Goal: Information Seeking & Learning: Find specific fact

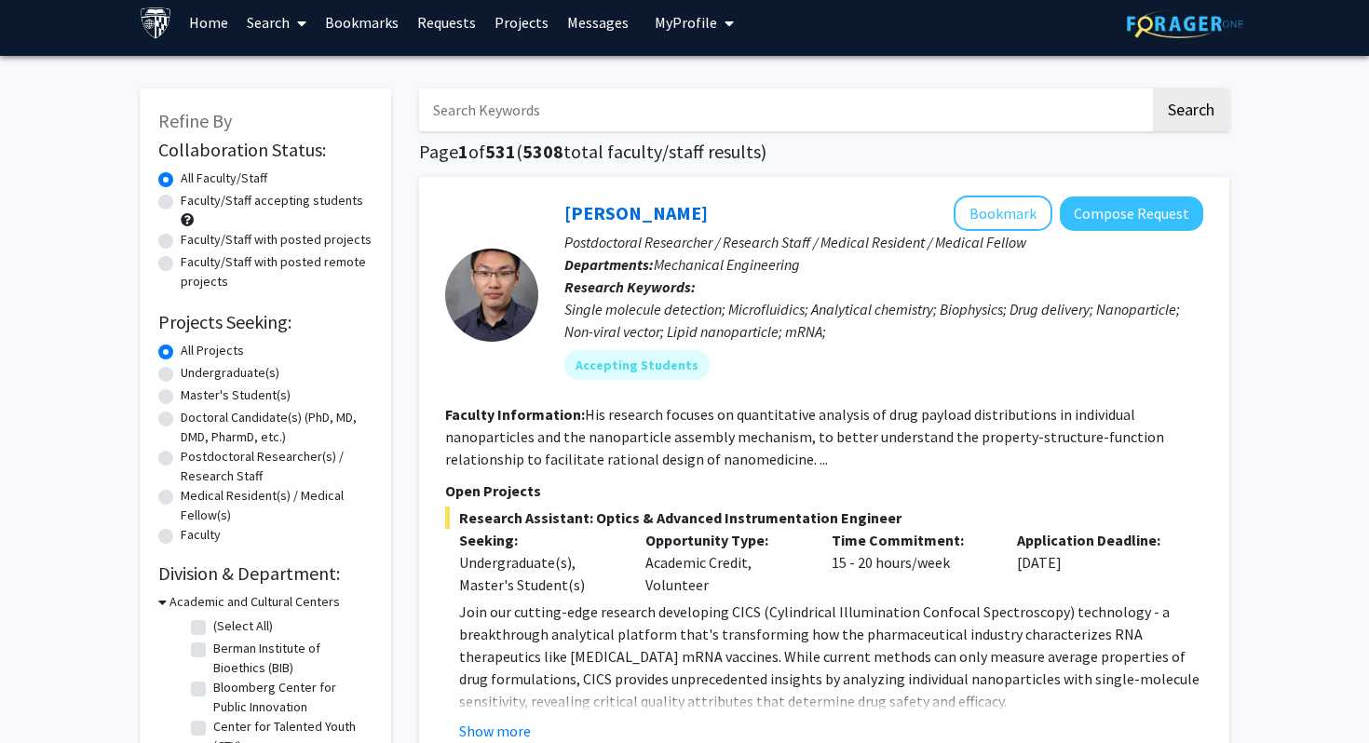
scroll to position [41, 0]
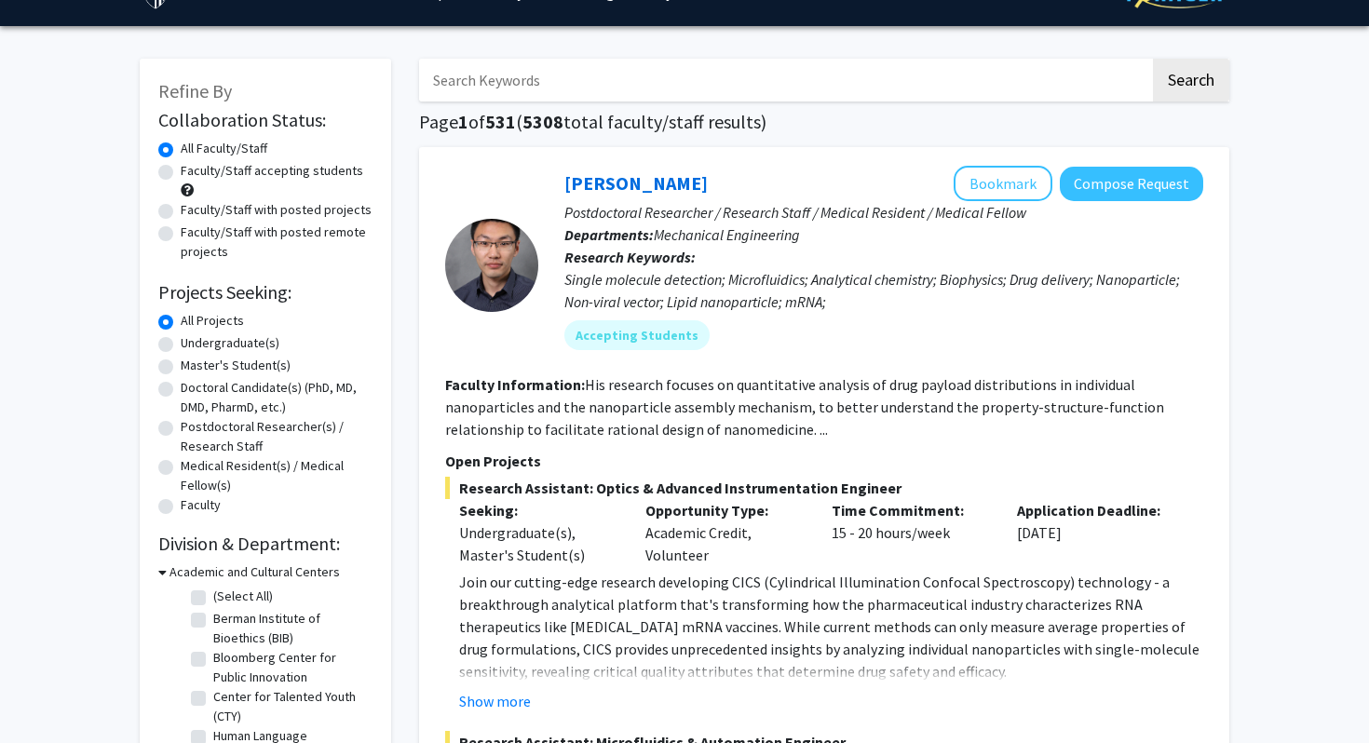
click at [627, 74] on input "Search Keywords" at bounding box center [784, 80] width 731 height 43
type input "[PERSON_NAME]"
click at [1153, 59] on button "Search" at bounding box center [1191, 80] width 76 height 43
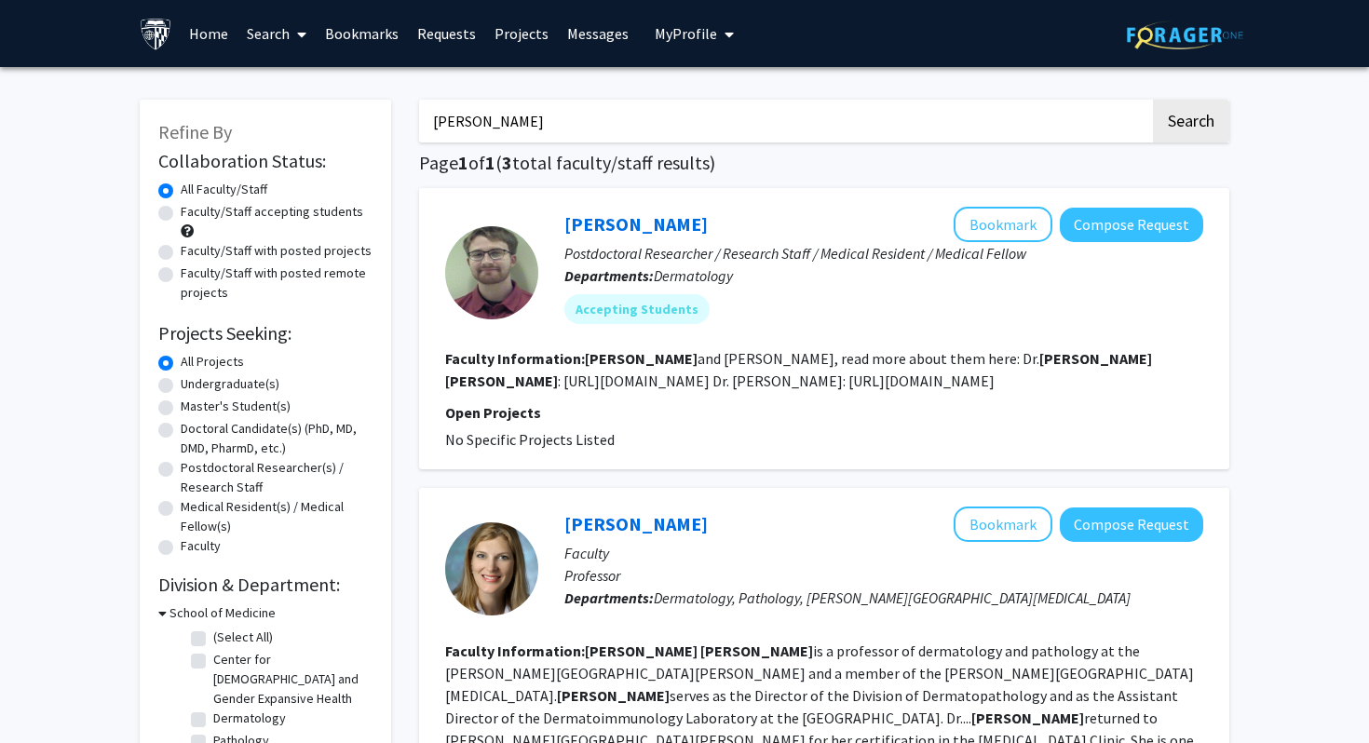
click at [541, 134] on input "[PERSON_NAME]" at bounding box center [784, 121] width 731 height 43
type input "[PERSON_NAME]"
click at [1153, 100] on button "Search" at bounding box center [1191, 121] width 76 height 43
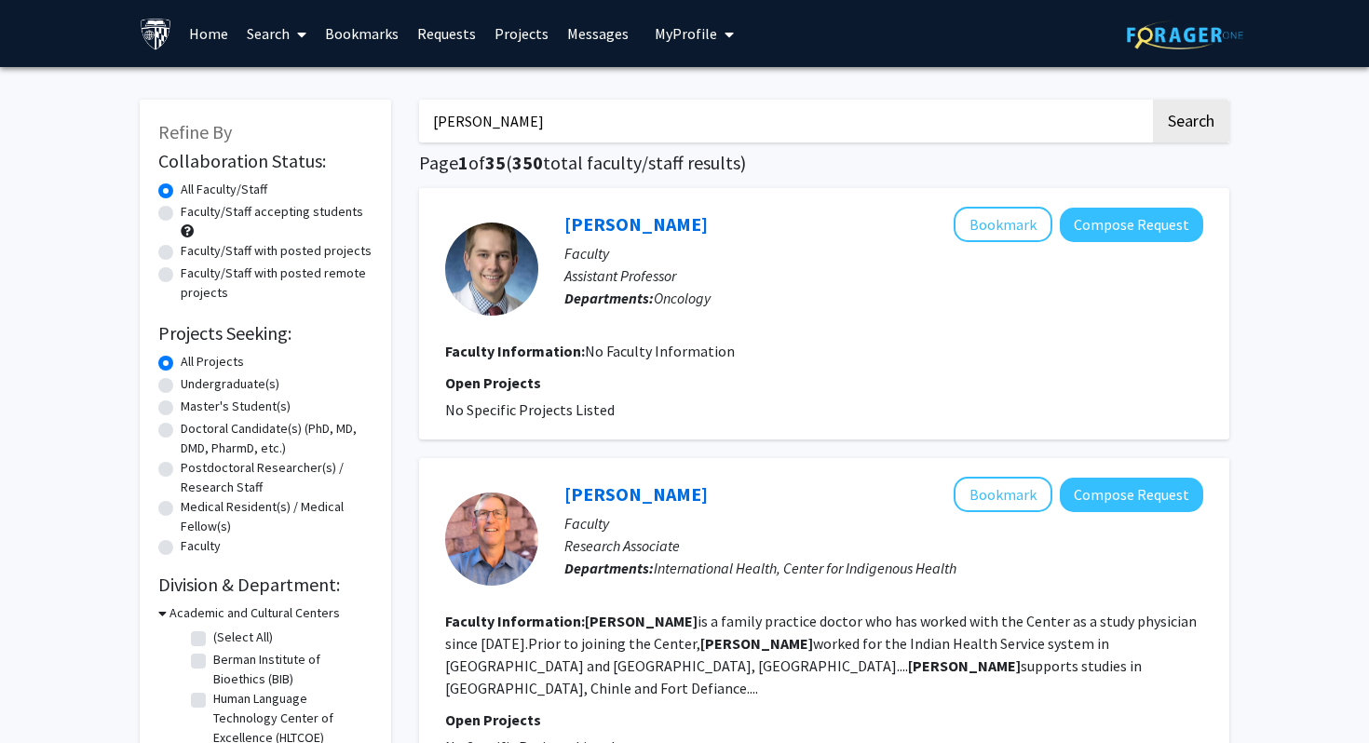
click at [558, 128] on input "[PERSON_NAME]" at bounding box center [784, 121] width 731 height 43
type input "[PERSON_NAME]"
click at [1153, 100] on button "Search" at bounding box center [1191, 121] width 76 height 43
